Goal: Communication & Community: Answer question/provide support

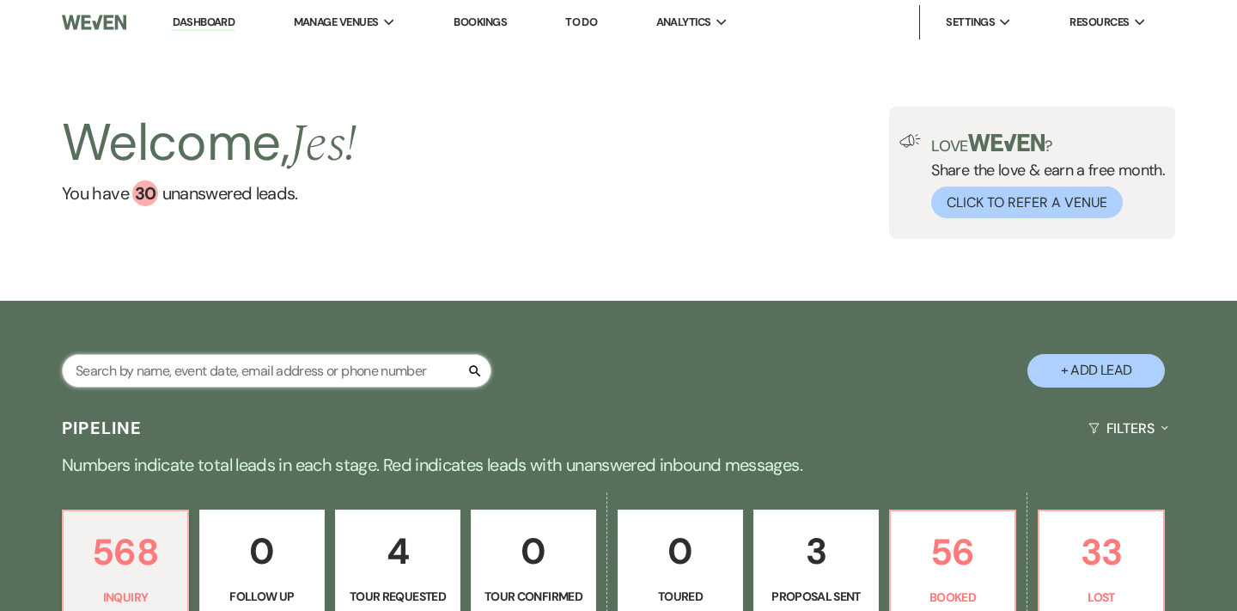
click at [213, 371] on input "text" at bounding box center [277, 371] width 430 height 34
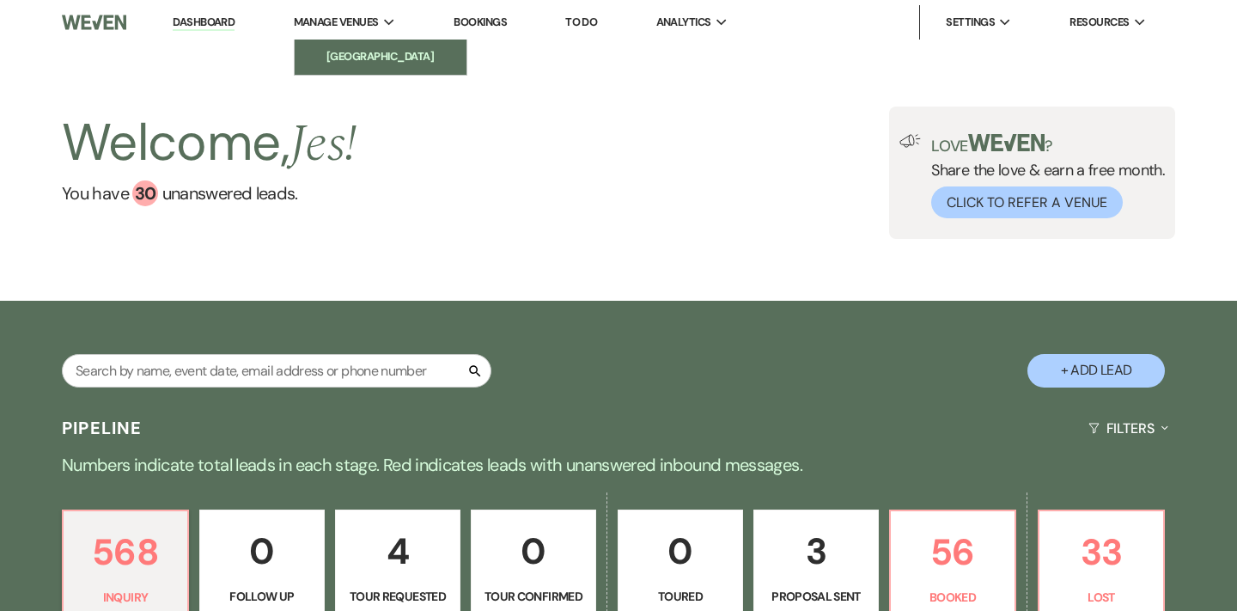
click at [359, 53] on li "[GEOGRAPHIC_DATA]" at bounding box center [380, 56] width 155 height 17
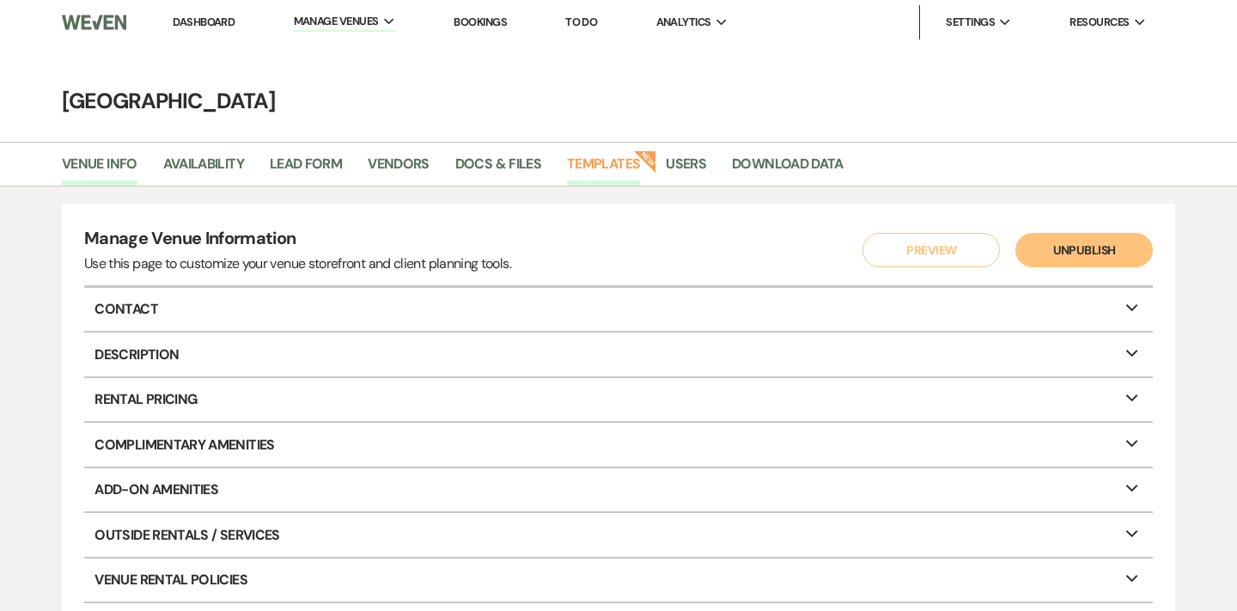
click at [602, 153] on link "Templates" at bounding box center [603, 169] width 73 height 33
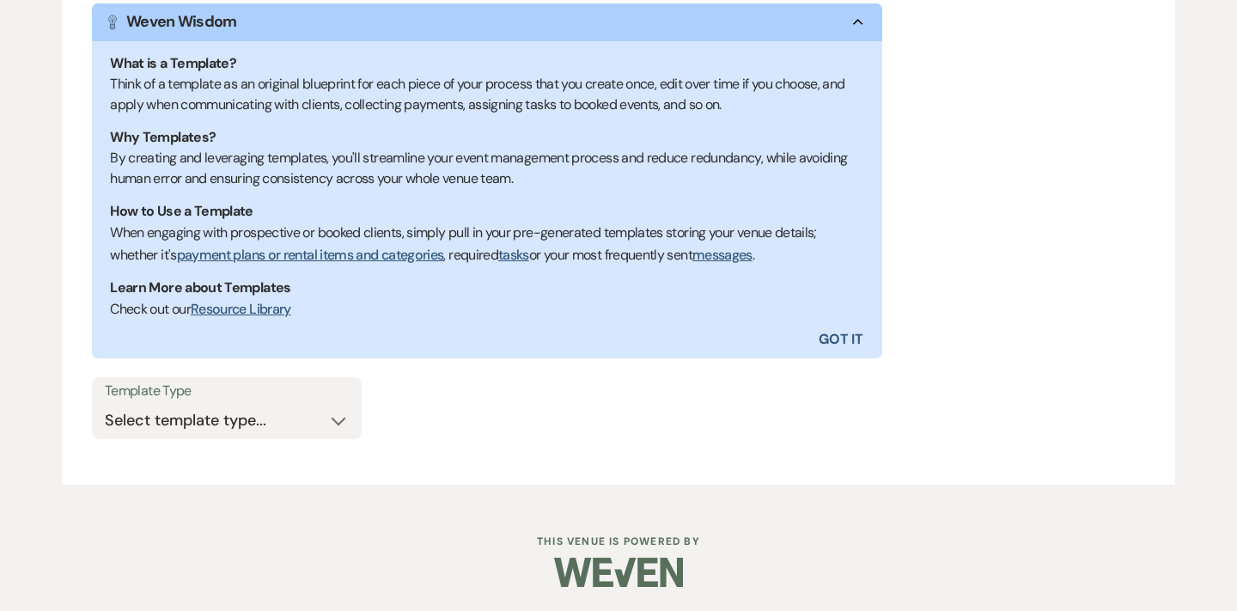
scroll to position [311, 0]
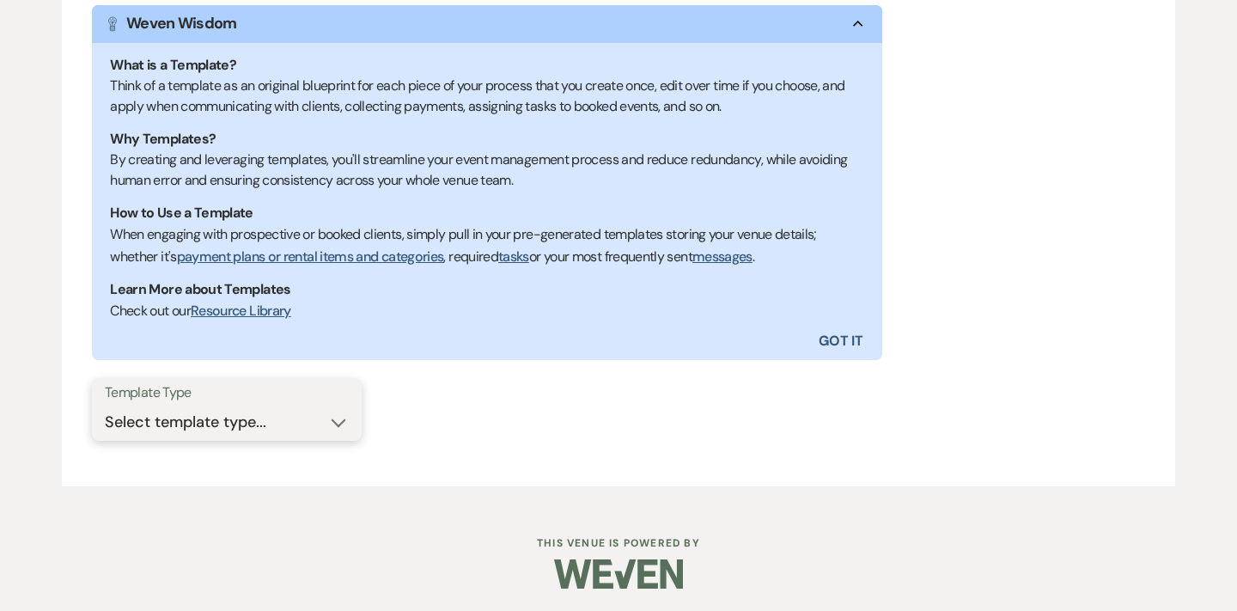
select select "Message Templates"
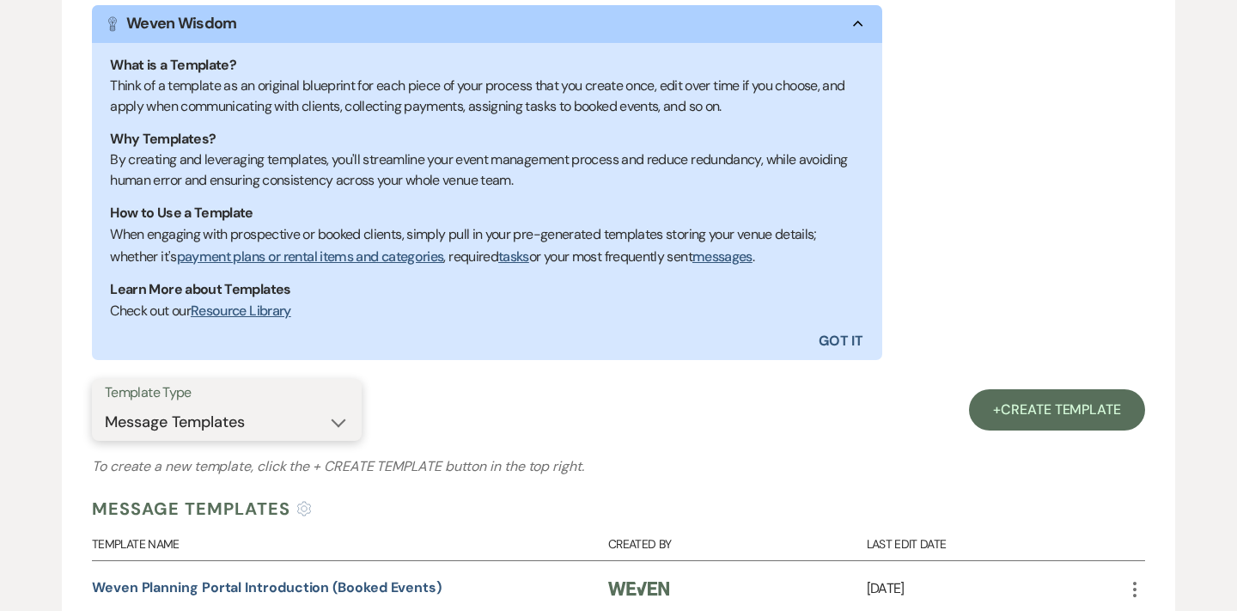
scroll to position [801, 0]
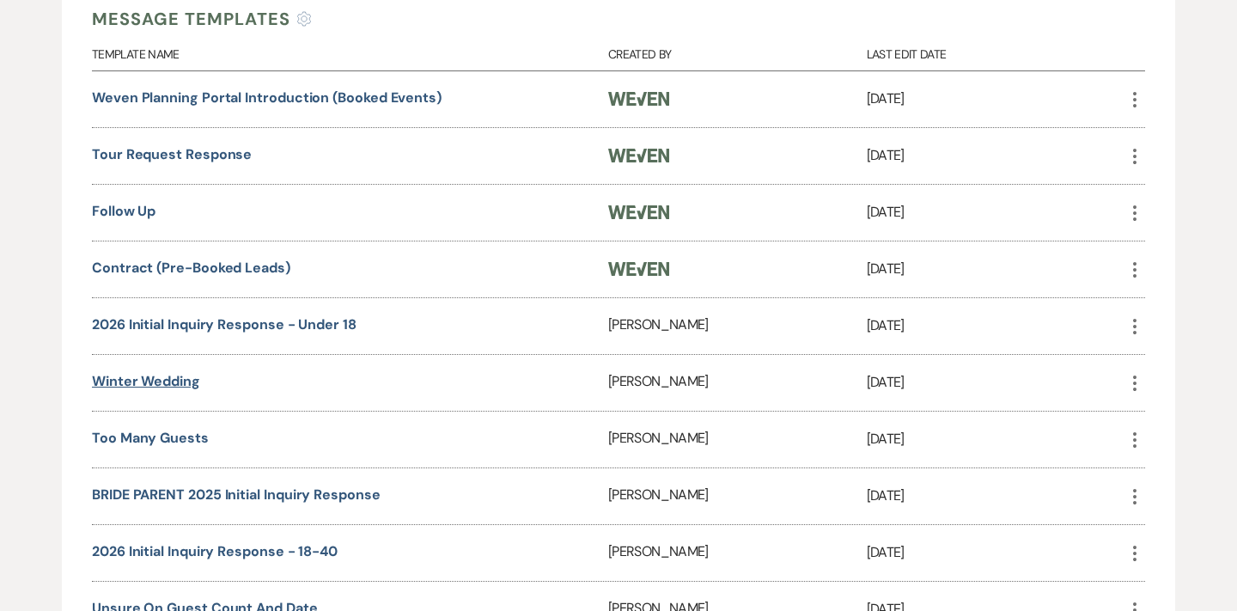
click at [142, 375] on link "Winter Wedding" at bounding box center [146, 381] width 108 height 18
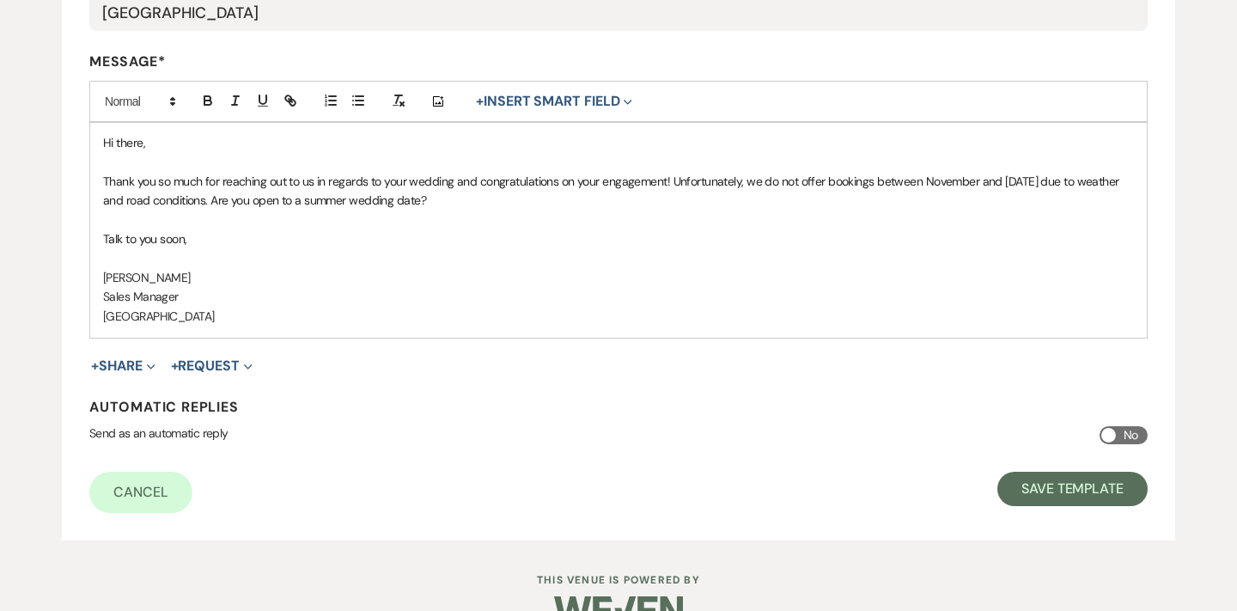
drag, startPoint x: 215, startPoint y: 237, endPoint x: 79, endPoint y: 144, distance: 164.4
click at [79, 144] on form "Edit Message Template This template was created on Jul 31, 2024 * Required Temp…" at bounding box center [619, 150] width 1114 height 782
copy div "Hi there, Thank you so much for reaching out to us in regards to your wedding a…"
click at [131, 481] on link "Cancel" at bounding box center [140, 492] width 103 height 41
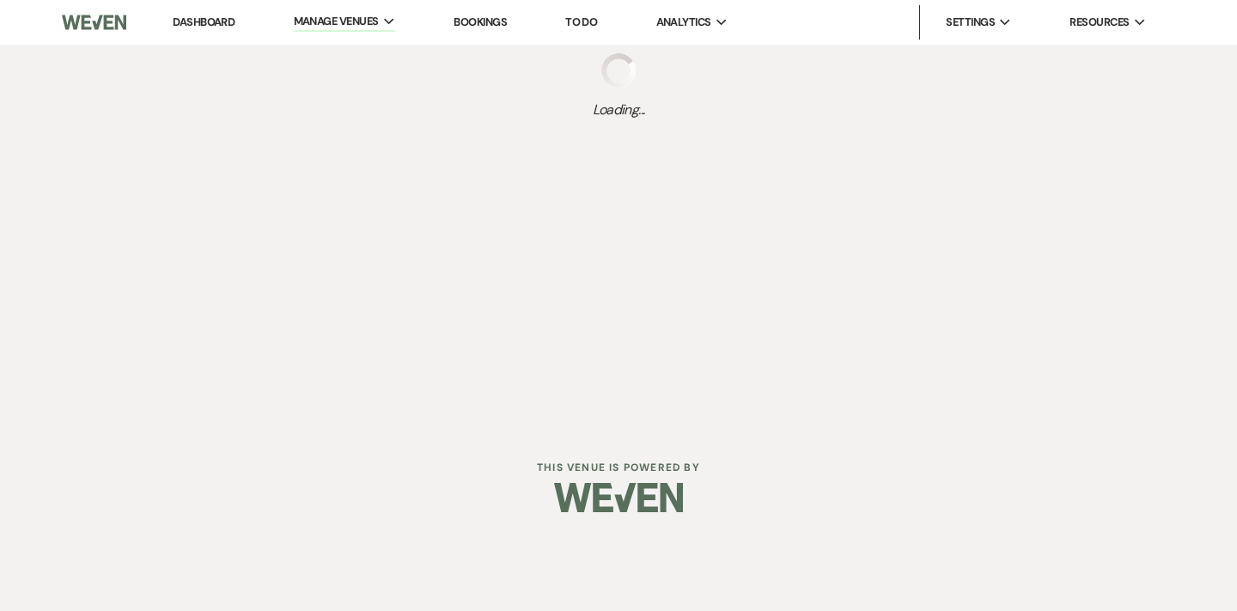
select select "Message Templates"
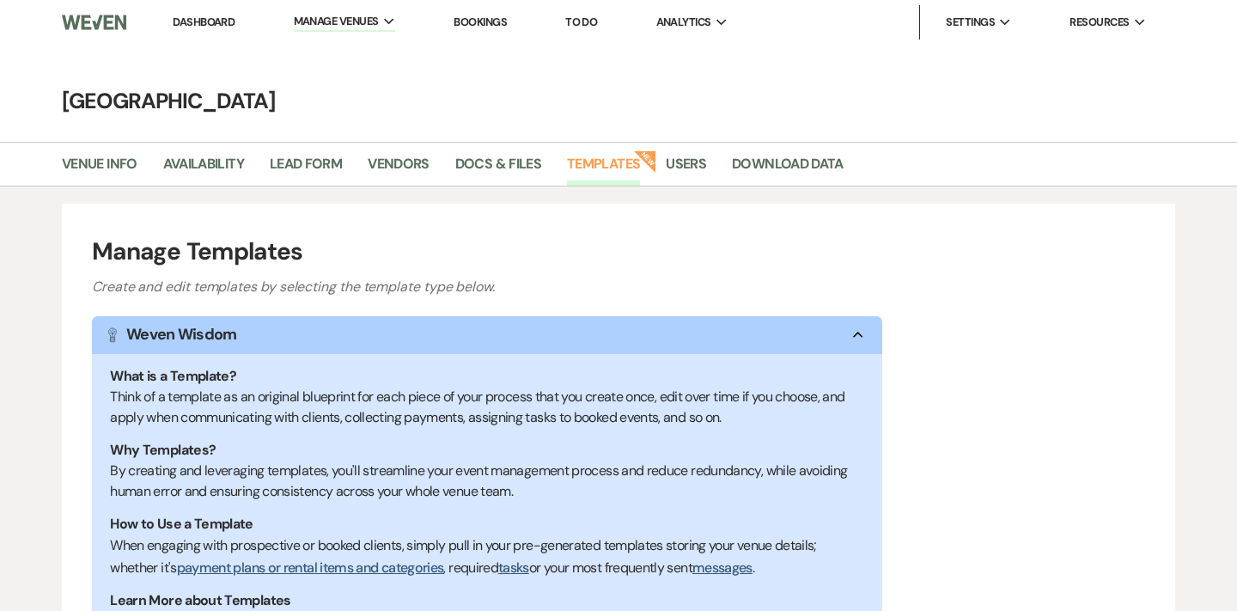
click at [475, 27] on link "Bookings" at bounding box center [480, 22] width 53 height 15
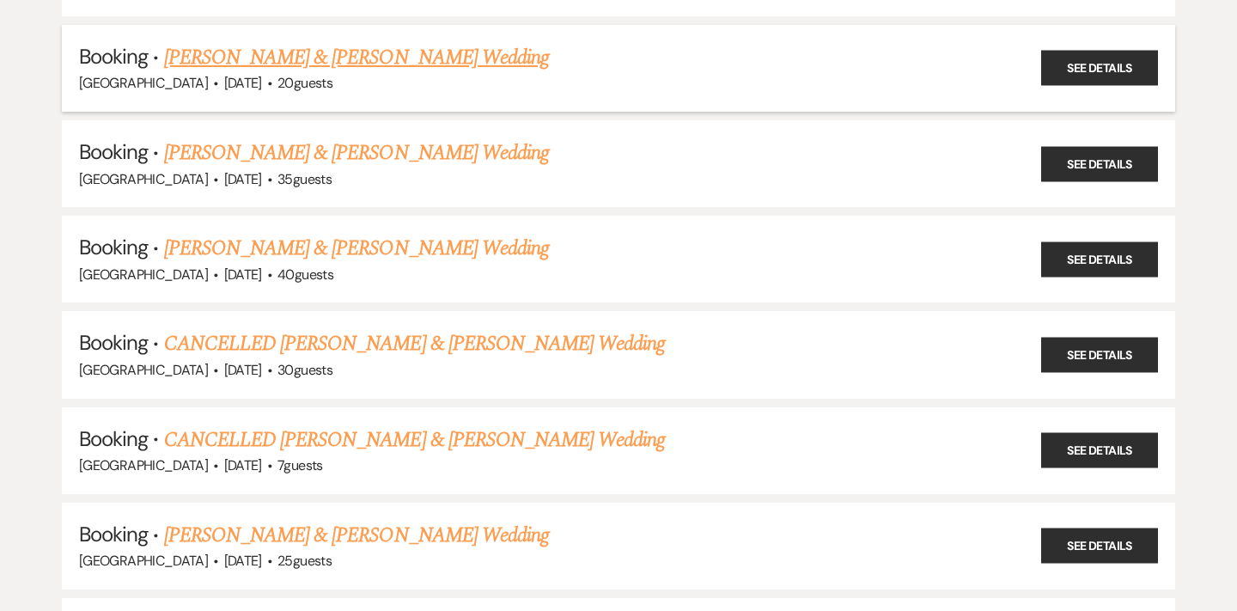
scroll to position [618, 0]
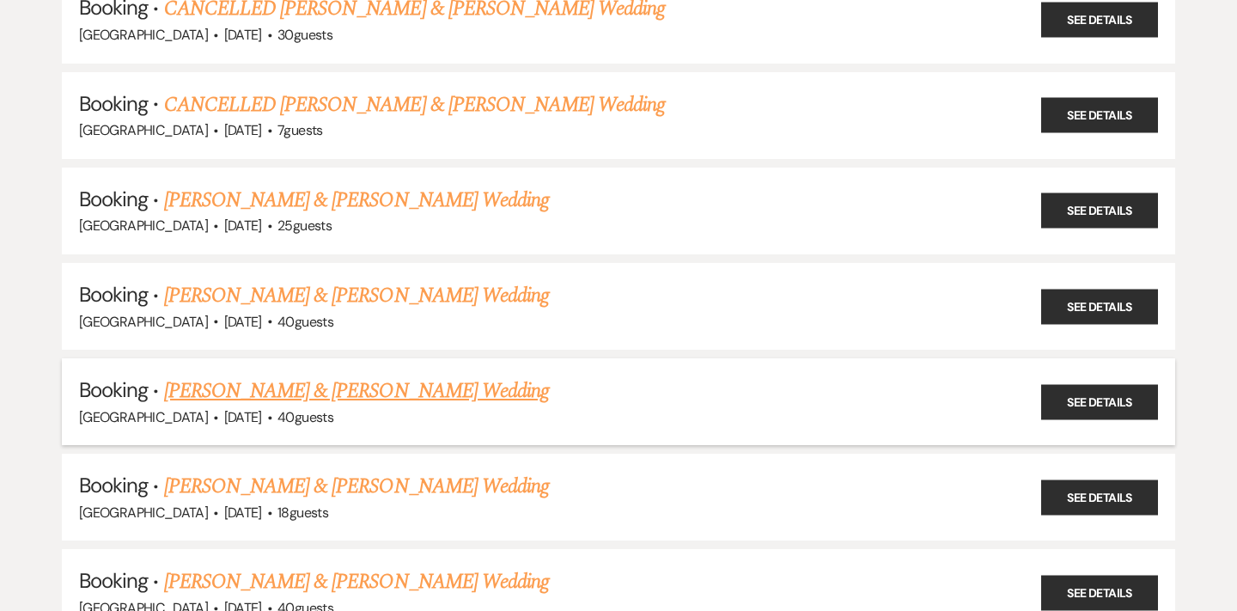
click at [444, 375] on link "Michael Barrington & Laura Griffin's Wedding" at bounding box center [356, 390] width 385 height 31
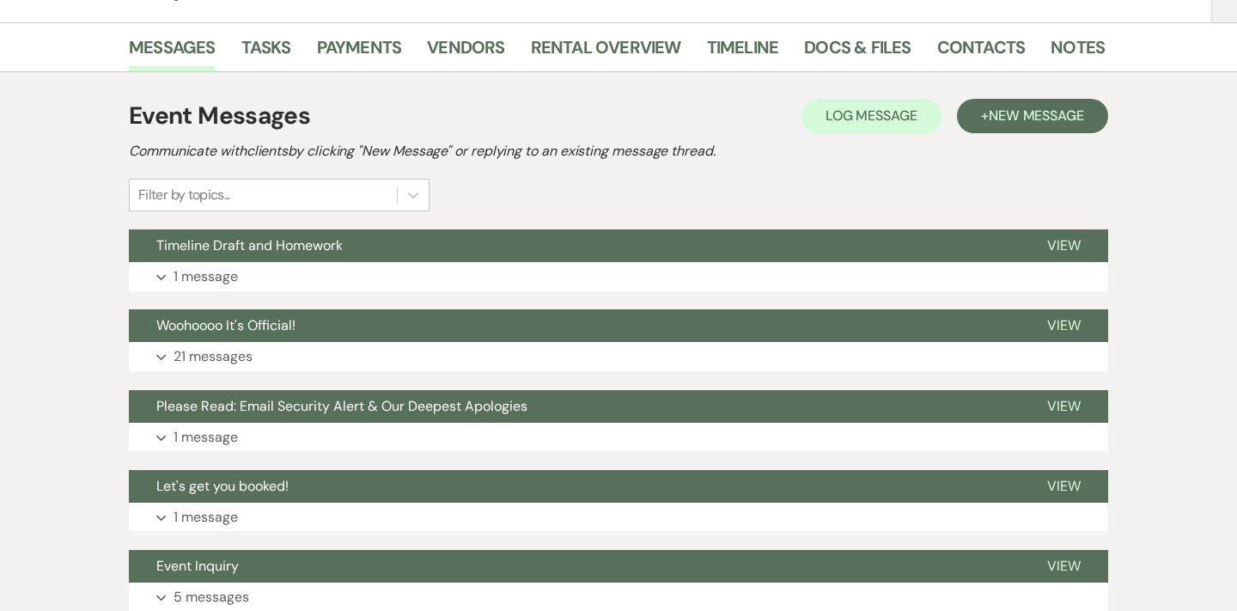
scroll to position [376, 0]
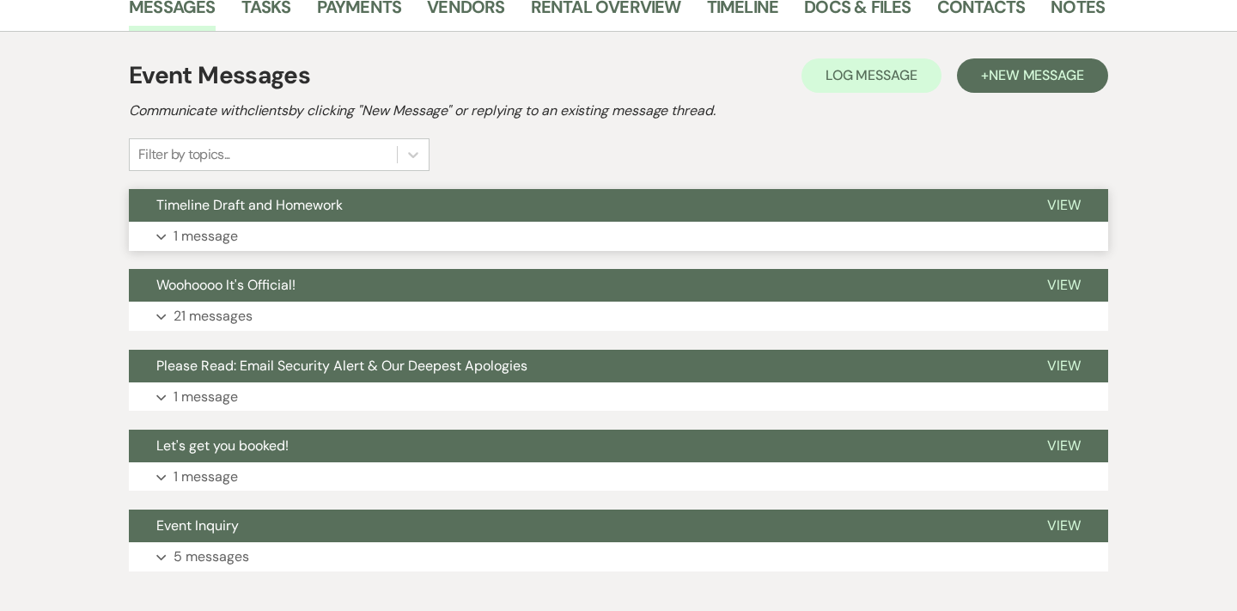
click at [187, 229] on p "1 message" at bounding box center [206, 236] width 64 height 22
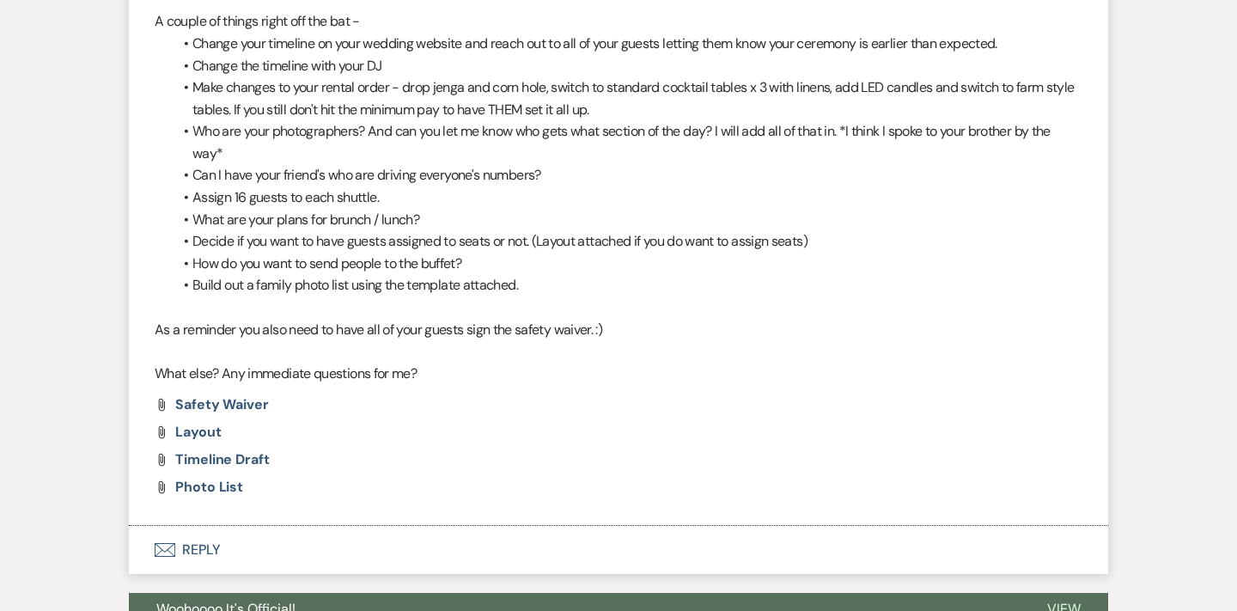
scroll to position [827, 0]
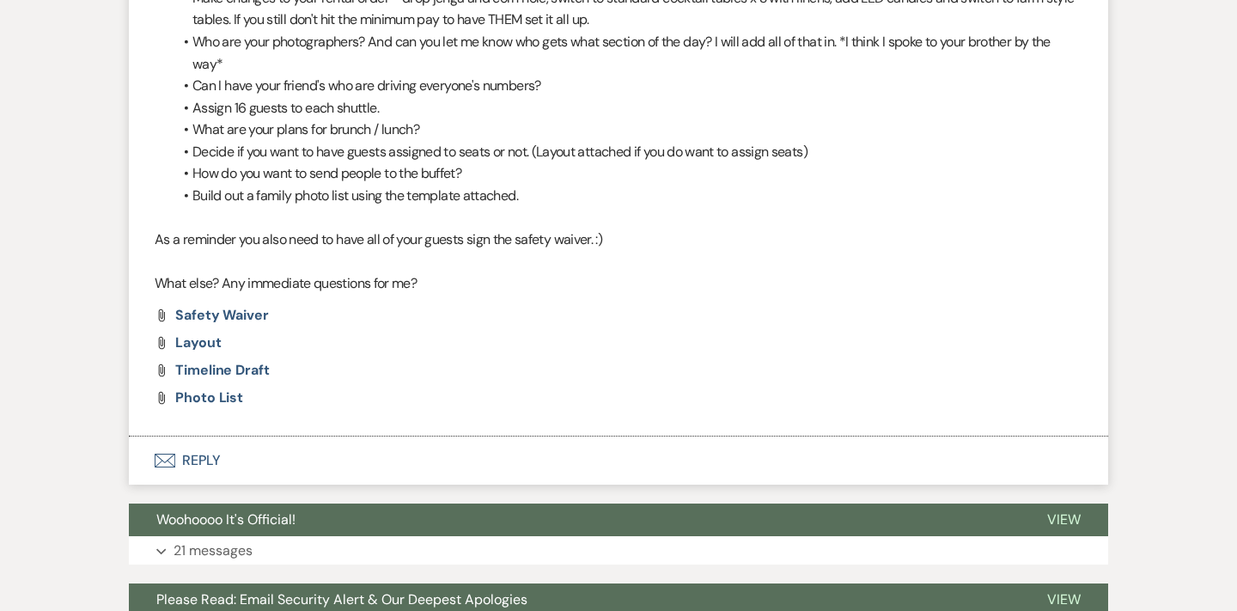
click at [205, 441] on button "Envelope Reply" at bounding box center [618, 460] width 979 height 48
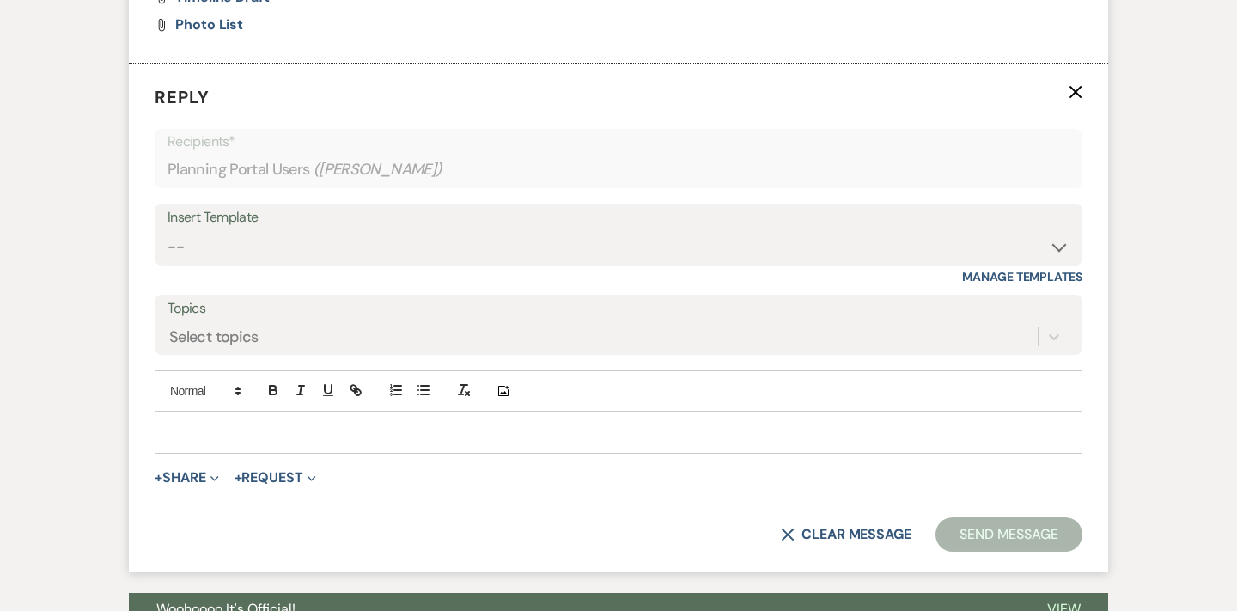
scroll to position [1200, 0]
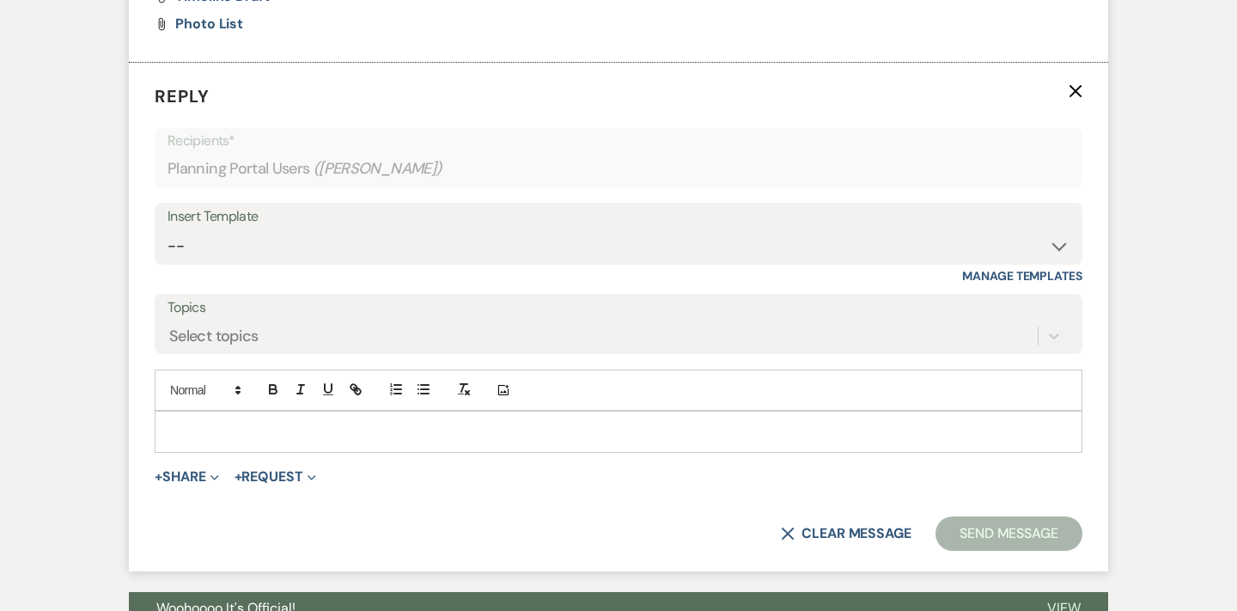
click at [370, 422] on p at bounding box center [618, 431] width 900 height 19
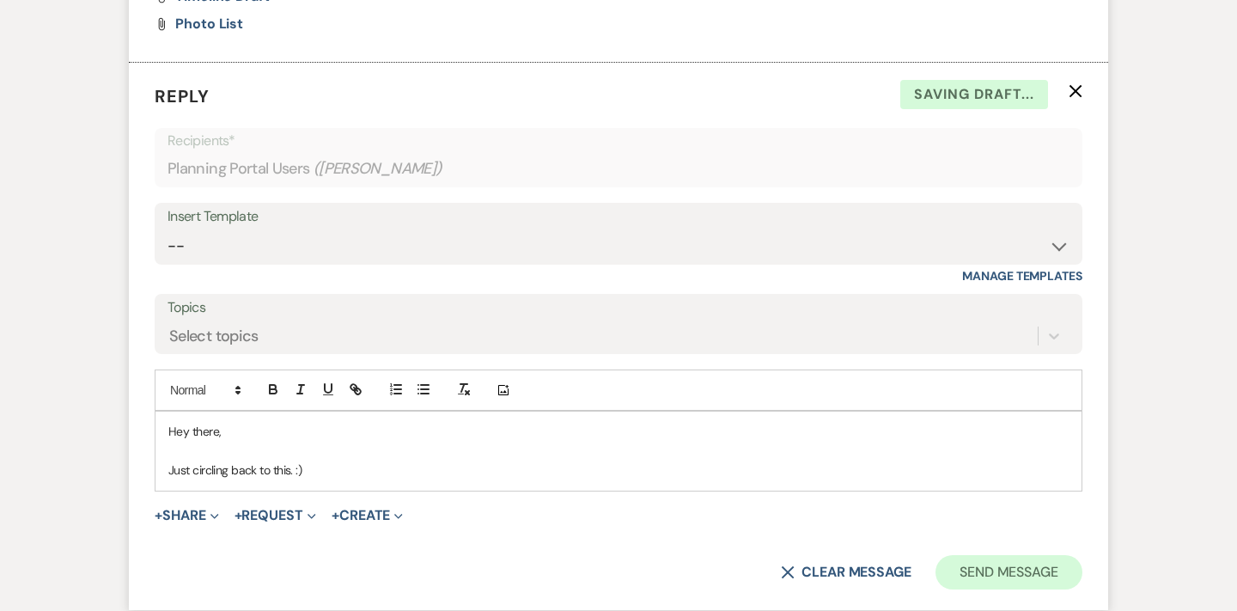
click at [1009, 557] on button "Send Message" at bounding box center [1009, 572] width 147 height 34
